Goal: Complete application form

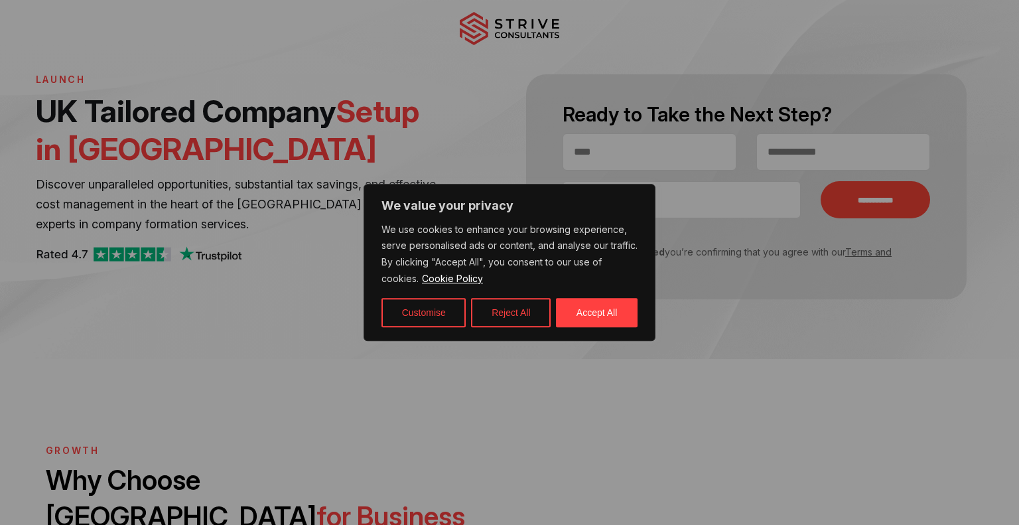
scroll to position [180, 0]
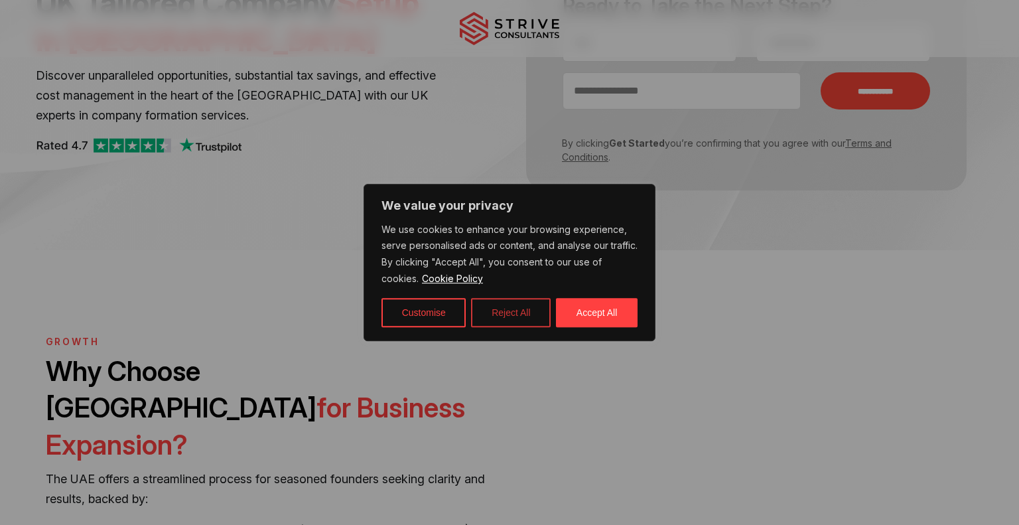
click at [518, 316] on button "Reject All" at bounding box center [511, 312] width 80 height 29
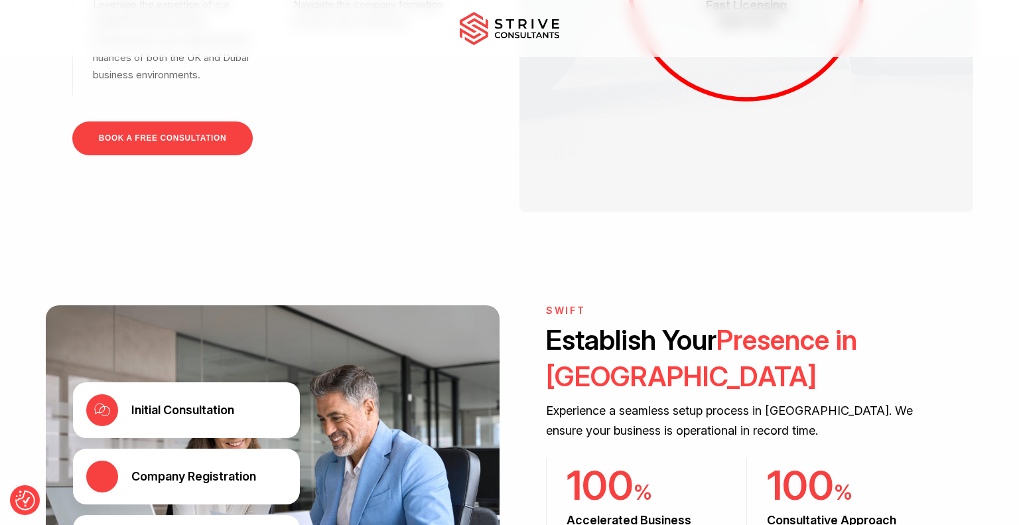
scroll to position [1884, 0]
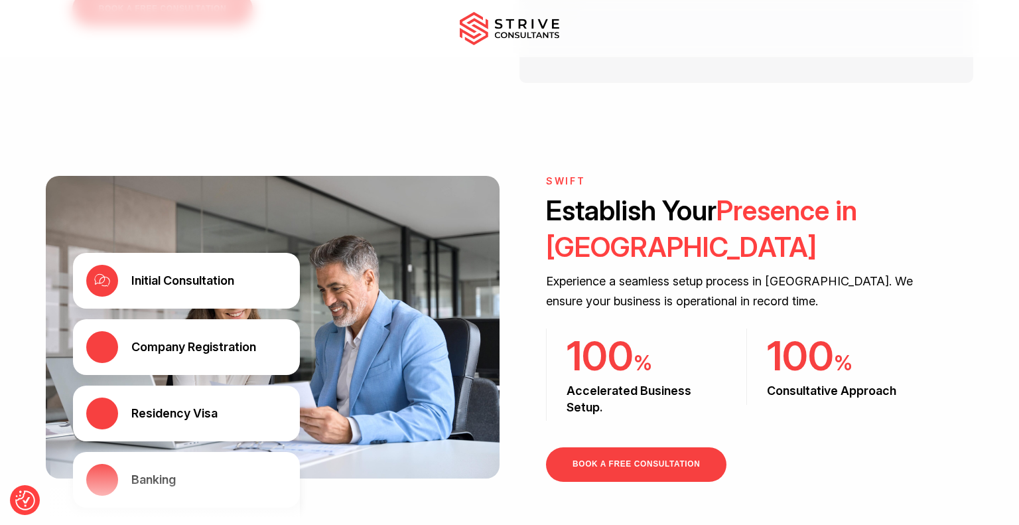
click at [376, 396] on div "Initial Consultation Company Registration Residency Visa Banking" at bounding box center [273, 342] width 454 height 332
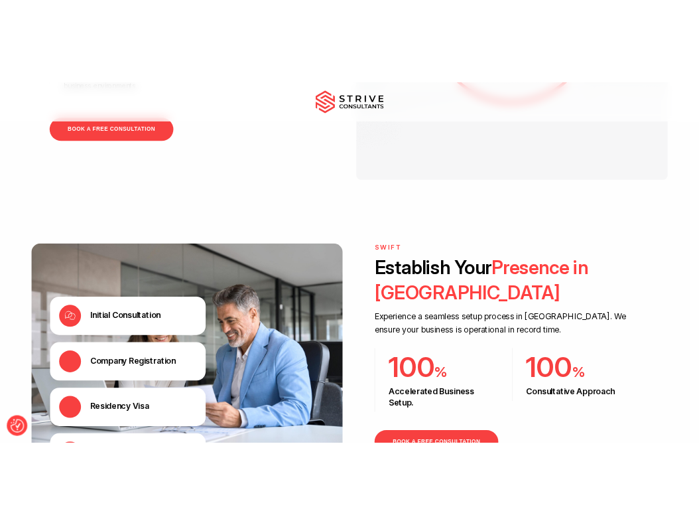
scroll to position [1943, 0]
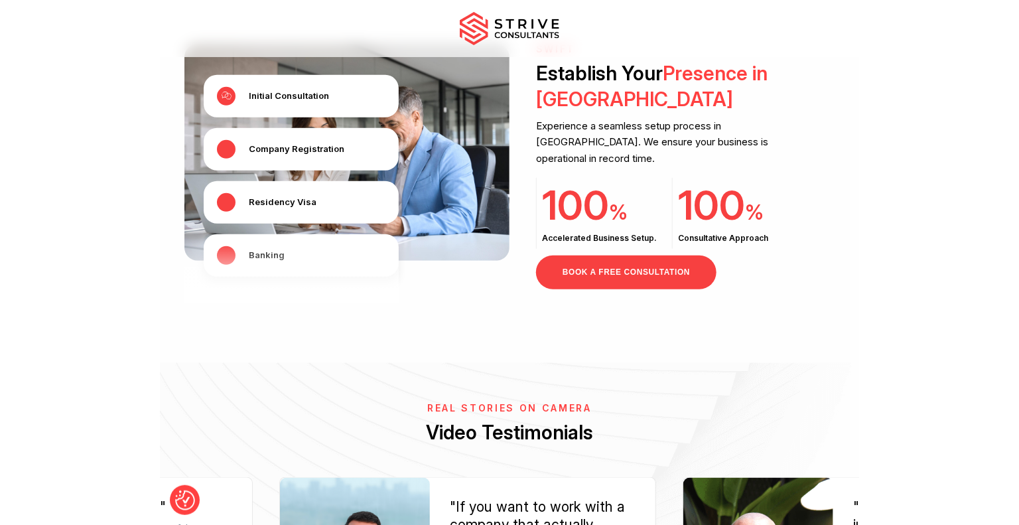
scroll to position [1947, 0]
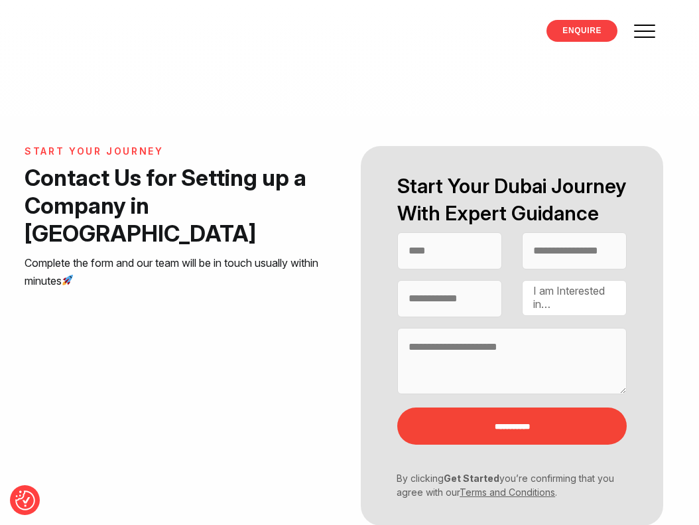
select select "Contact form"
